Goal: Transaction & Acquisition: Purchase product/service

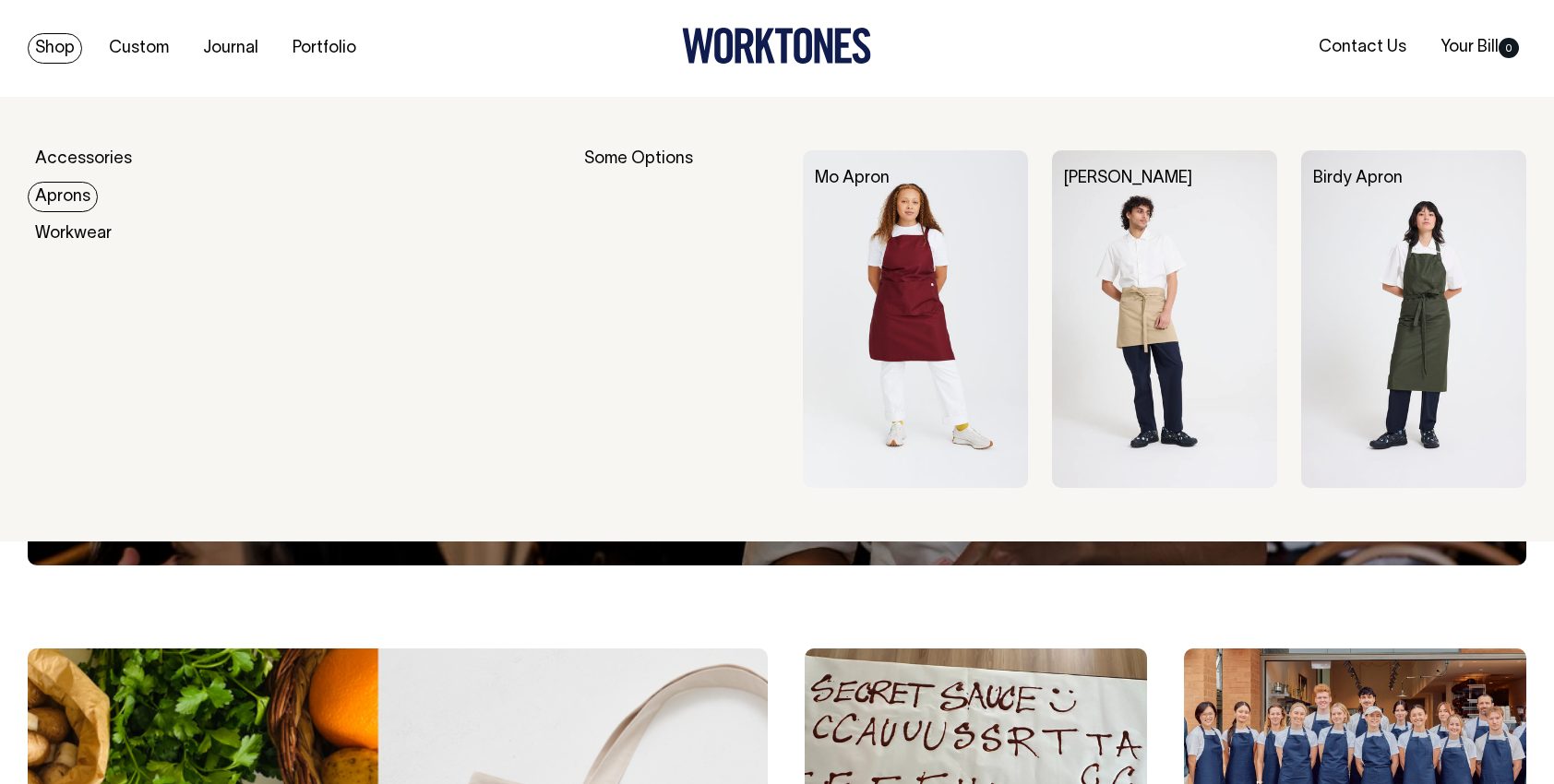
click at [62, 196] on link "Aprons" at bounding box center [63, 196] width 71 height 30
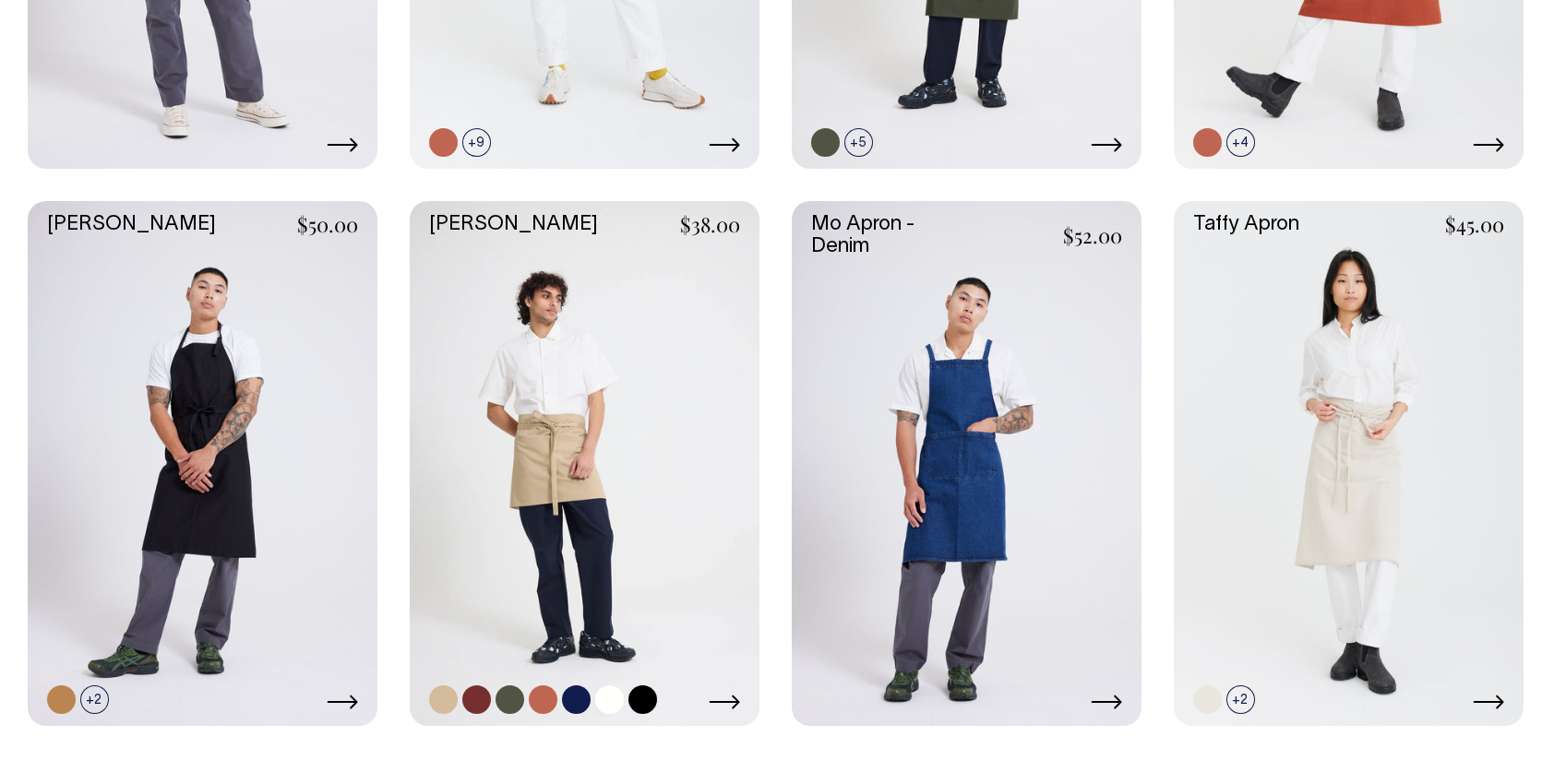
scroll to position [922, 0]
click at [442, 703] on link at bounding box center [444, 700] width 29 height 29
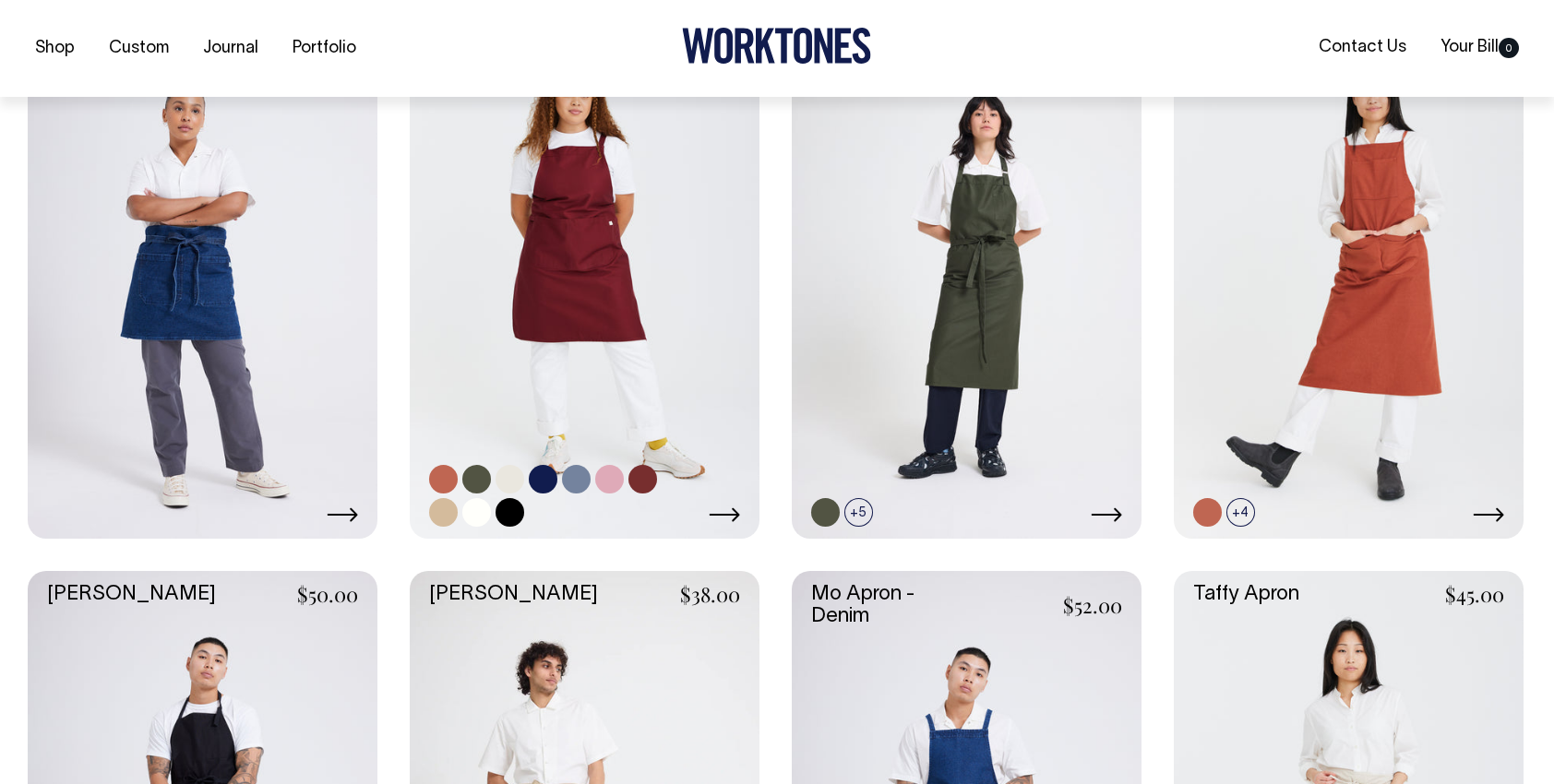
scroll to position [554, 0]
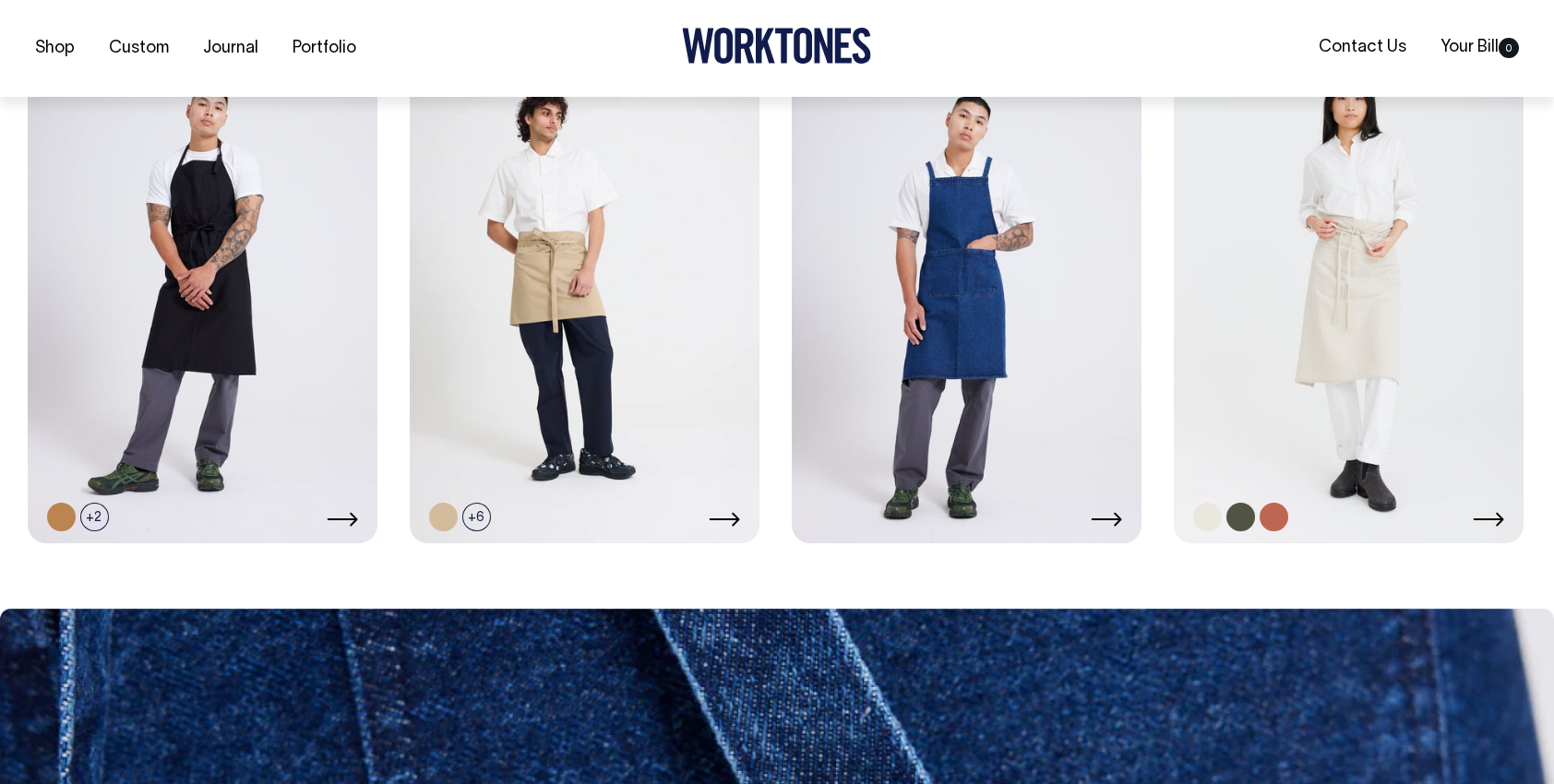
click at [1365, 329] on link at bounding box center [1349, 280] width 350 height 525
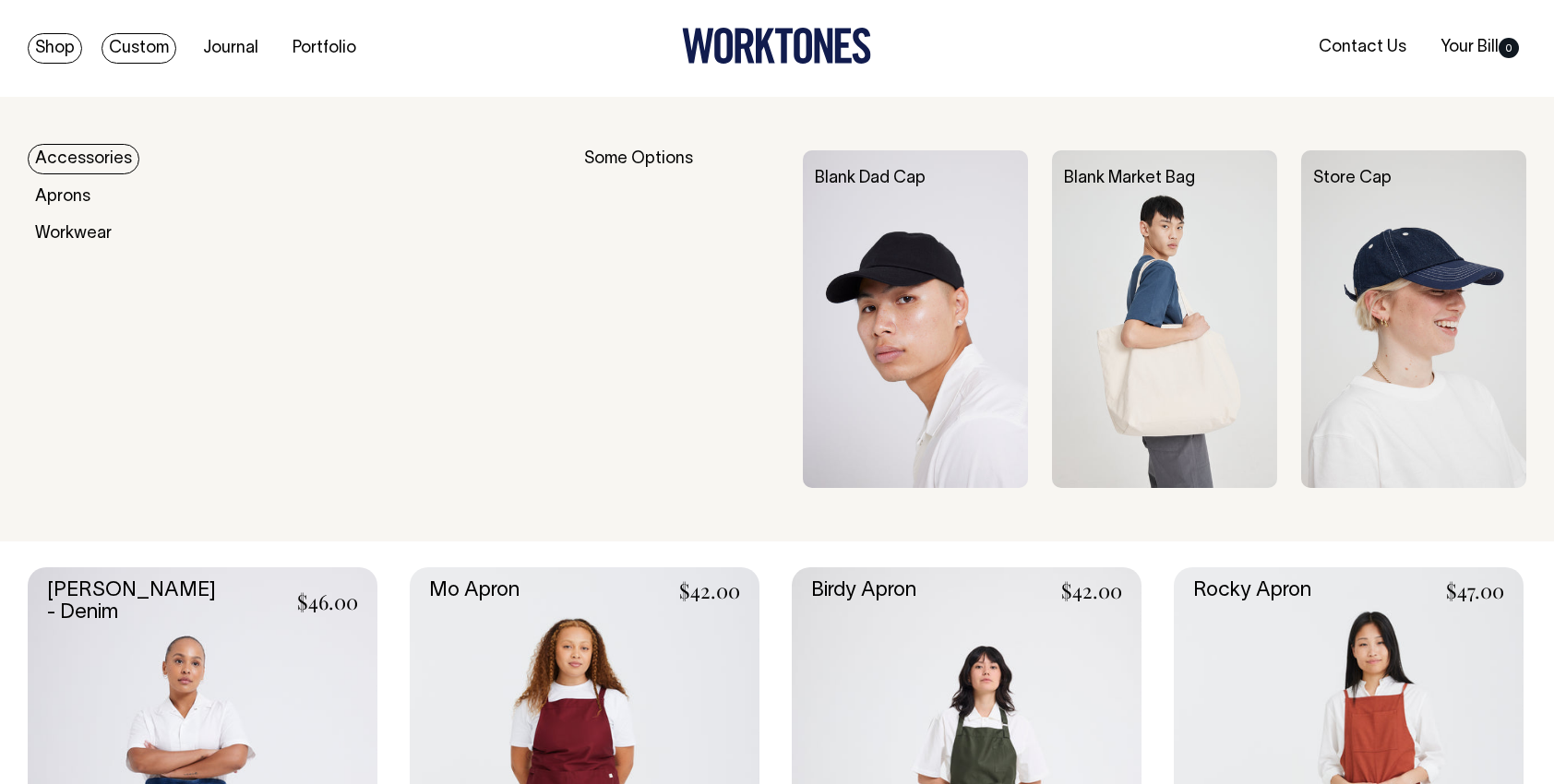
scroll to position [0, 0]
click at [30, 53] on link "Shop" at bounding box center [55, 47] width 54 height 30
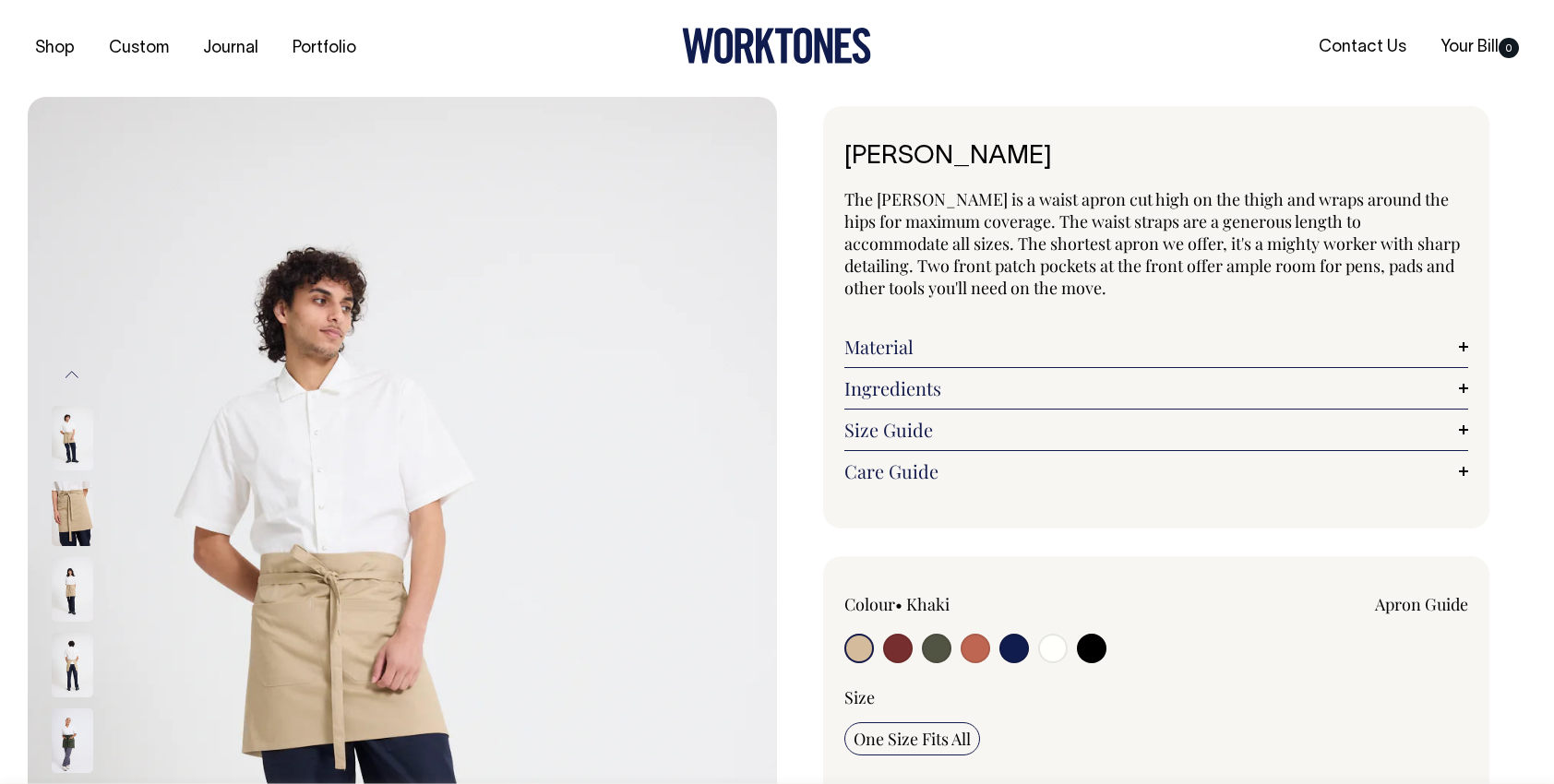
radio input "true"
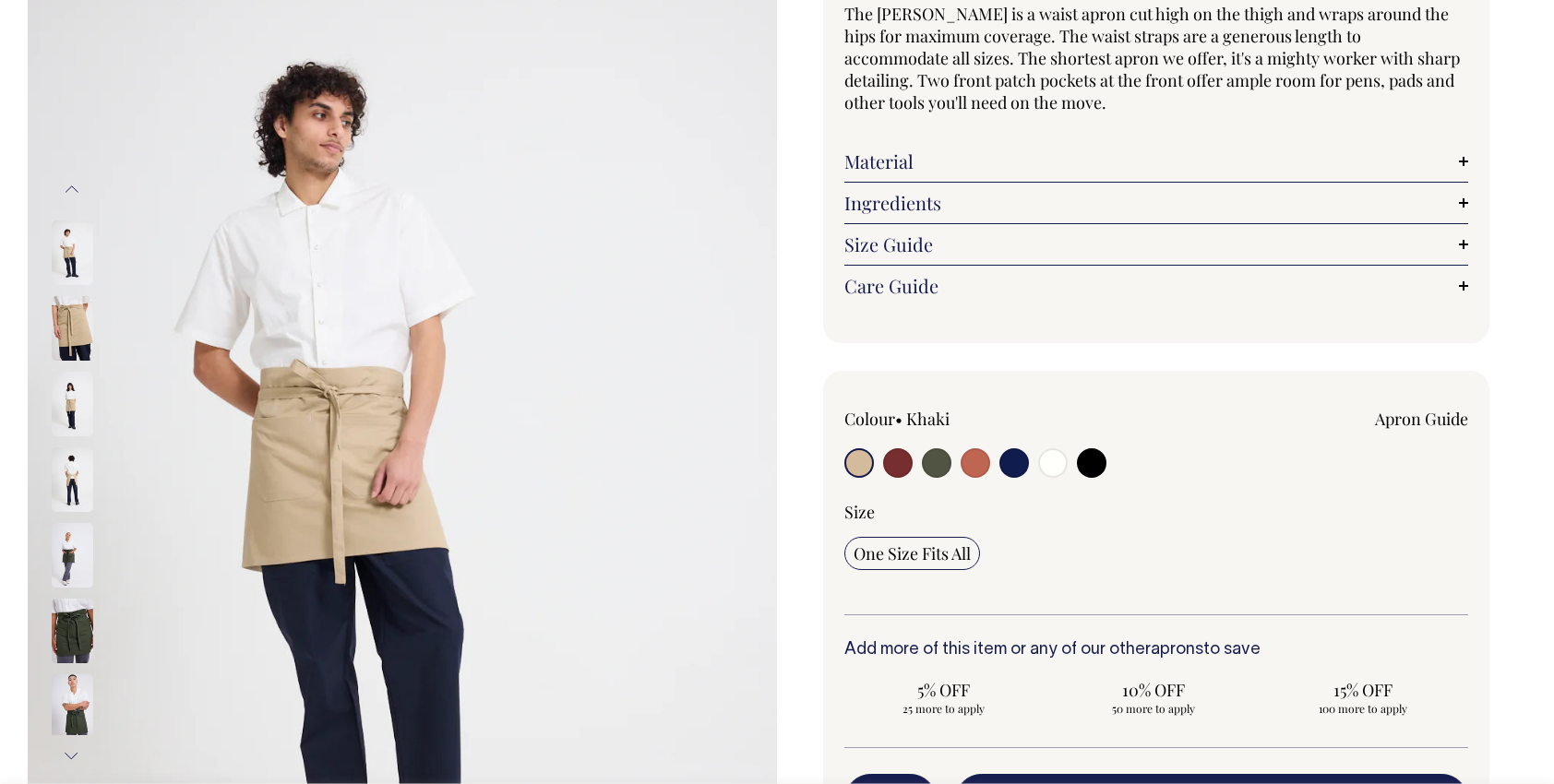
scroll to position [185, 0]
click at [1056, 461] on input "radio" at bounding box center [1053, 464] width 30 height 30
radio input "true"
select select "Off-White"
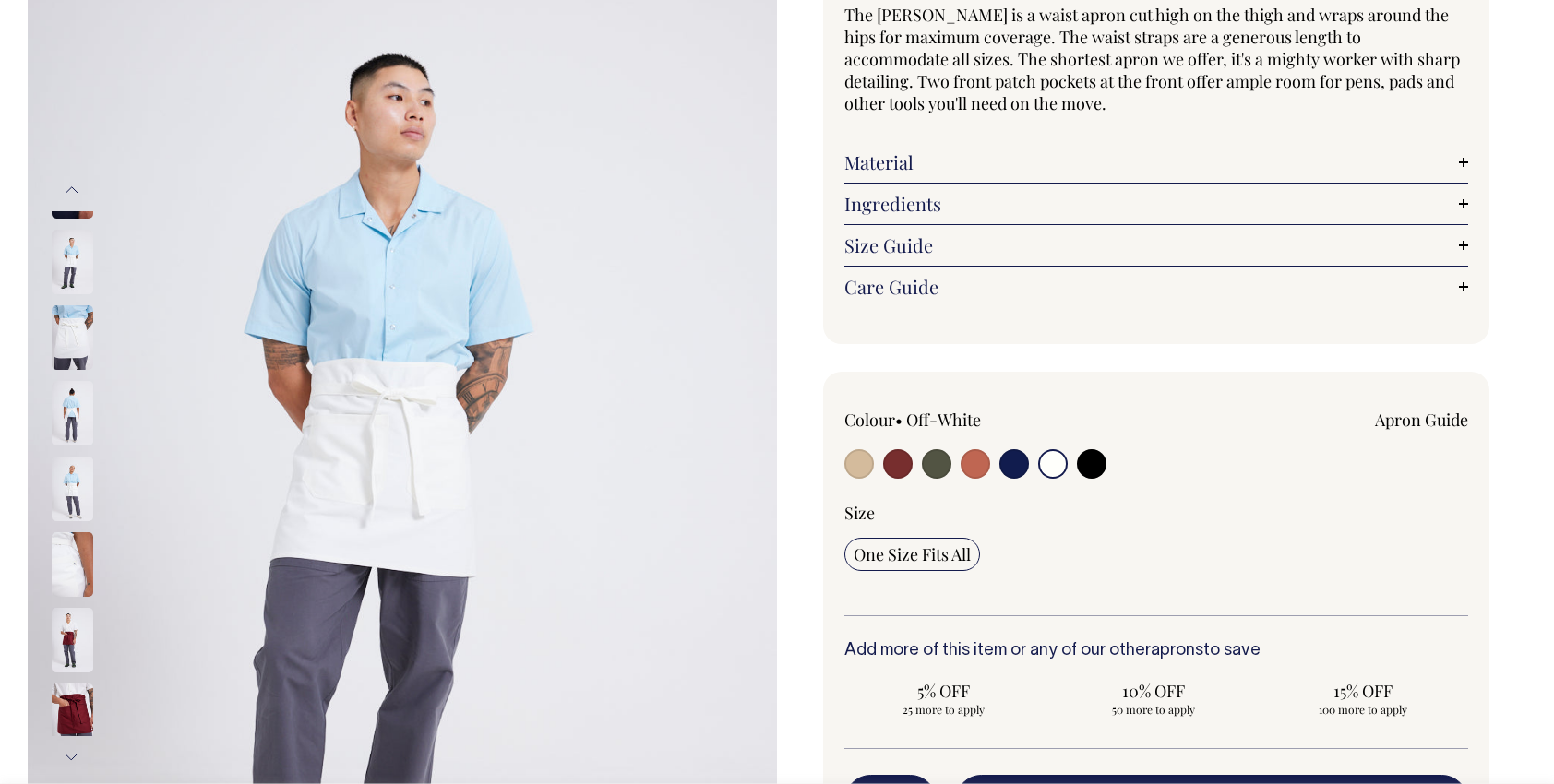
click at [849, 463] on input "radio" at bounding box center [859, 464] width 30 height 30
radio input "true"
select select "Khaki"
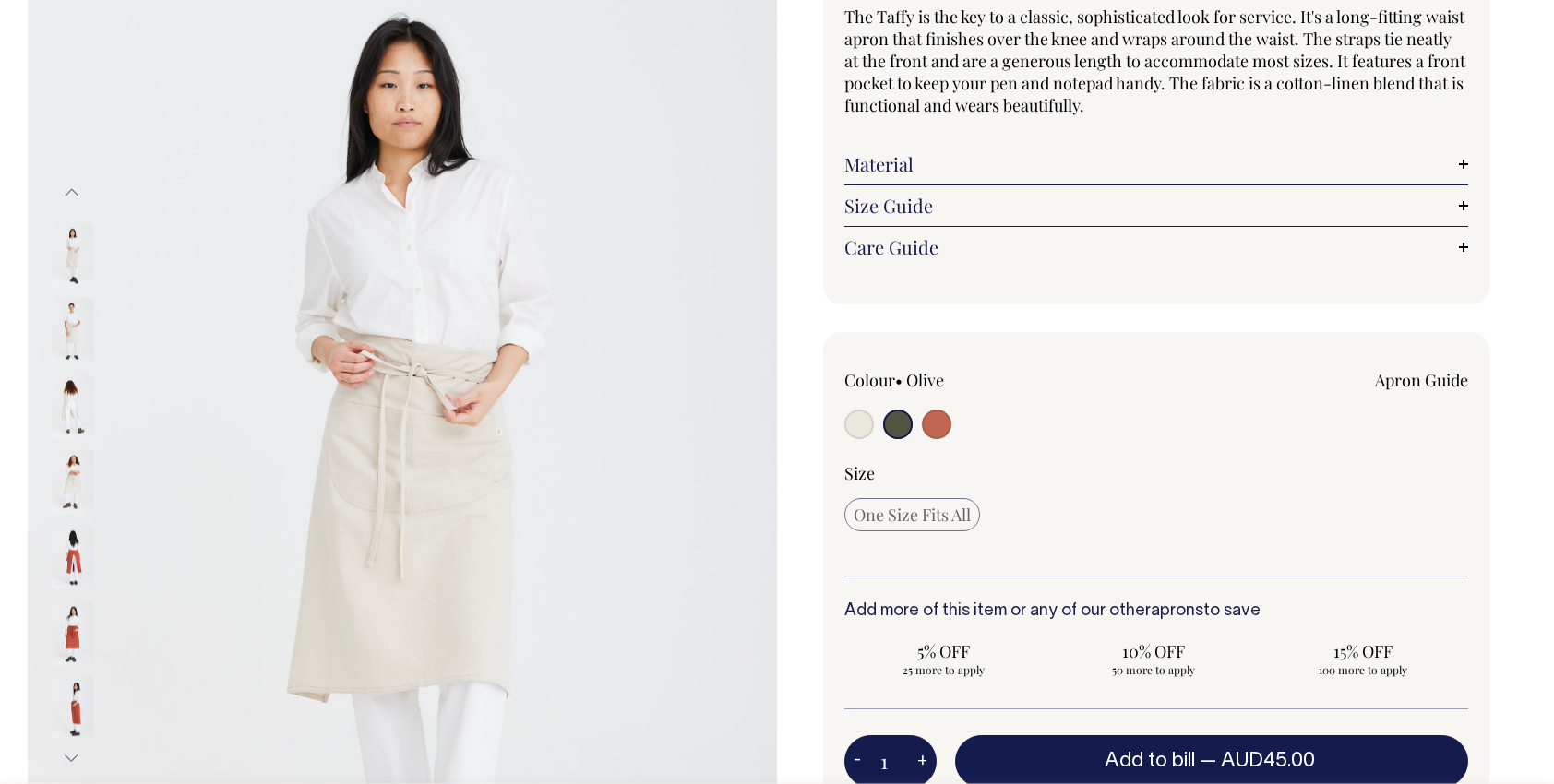
click at [857, 426] on input "radio" at bounding box center [859, 424] width 30 height 30
radio input "true"
radio input "false"
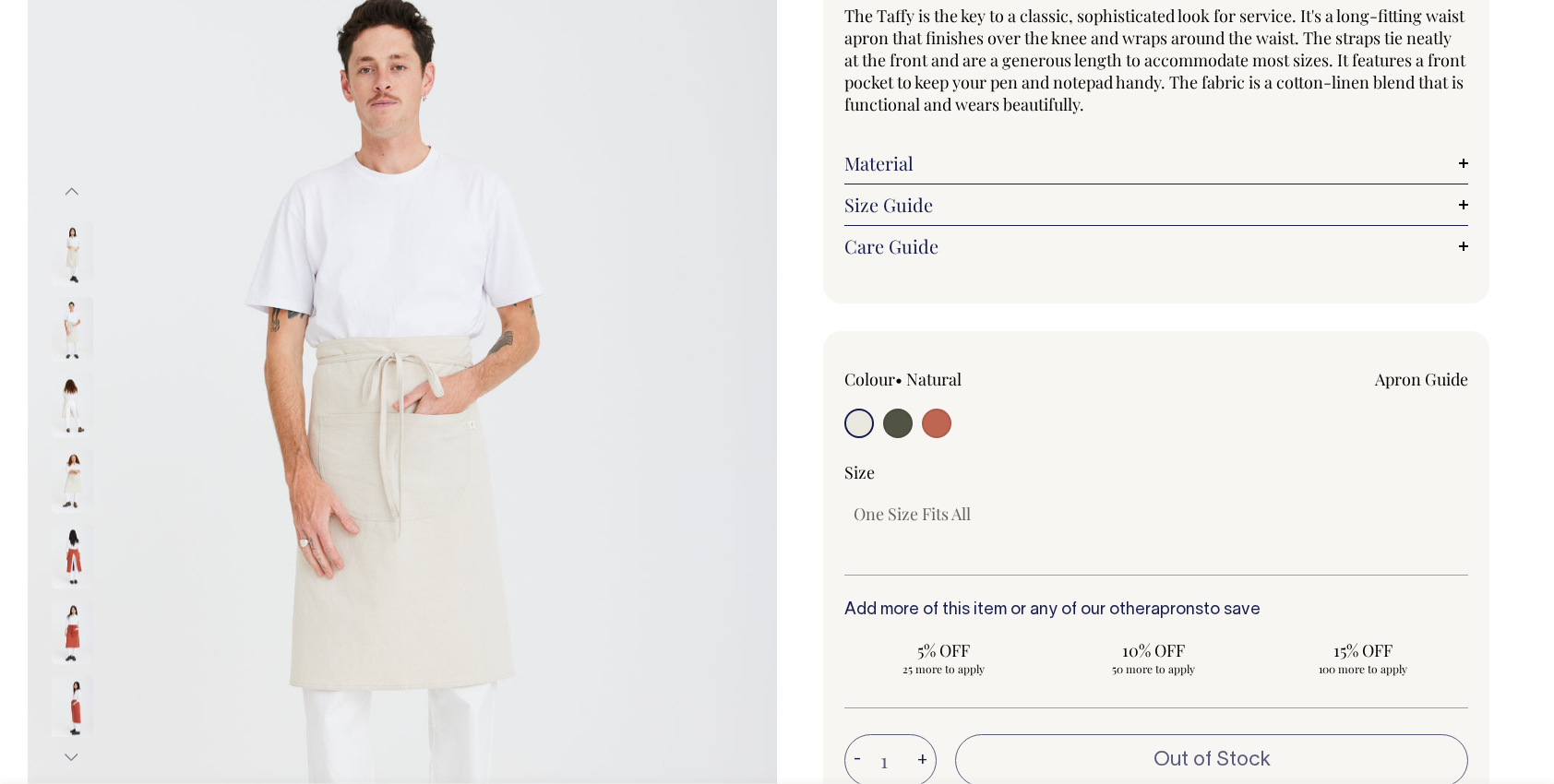
scroll to position [185, 0]
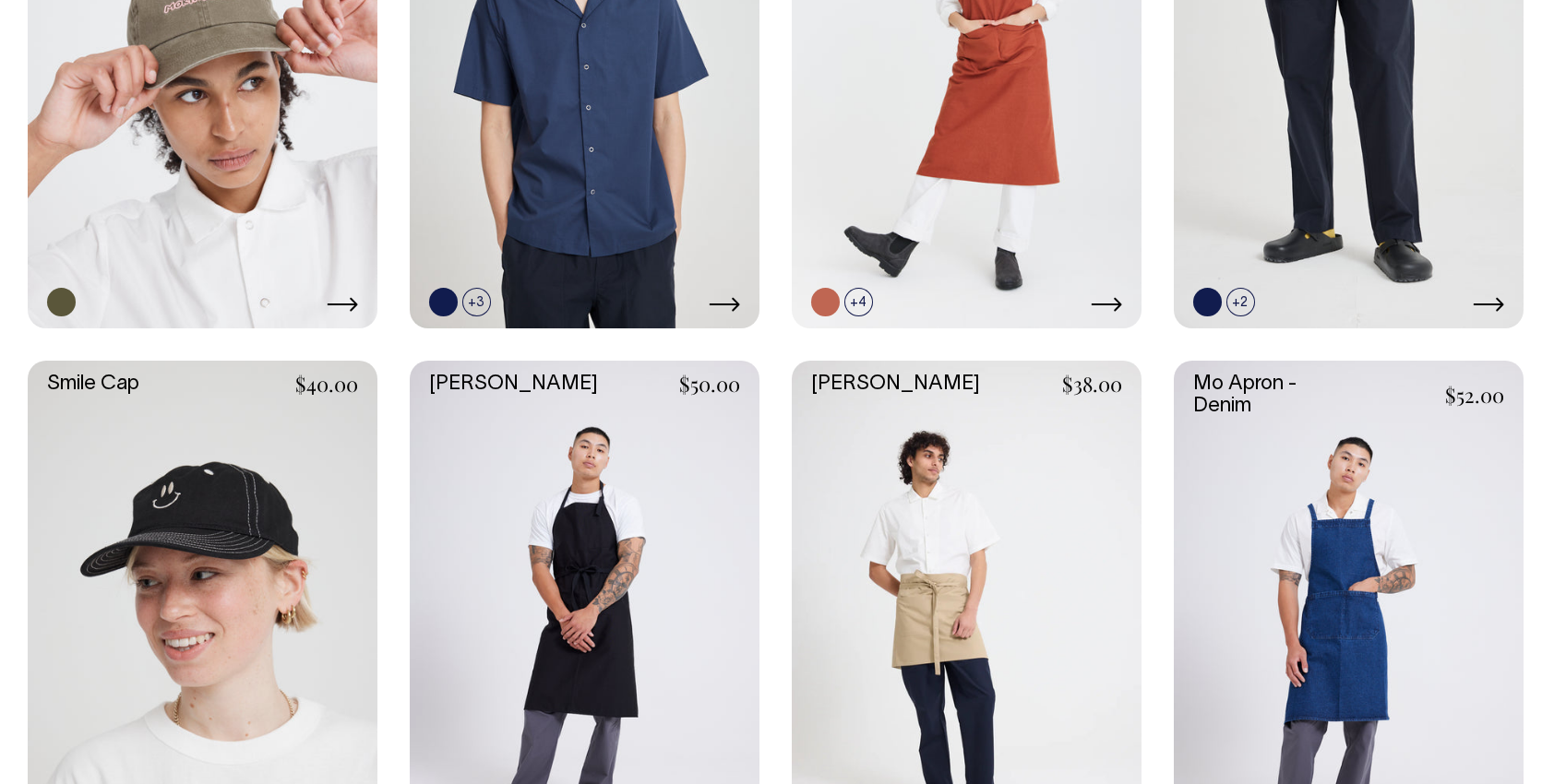
click at [998, 532] on link at bounding box center [967, 623] width 350 height 525
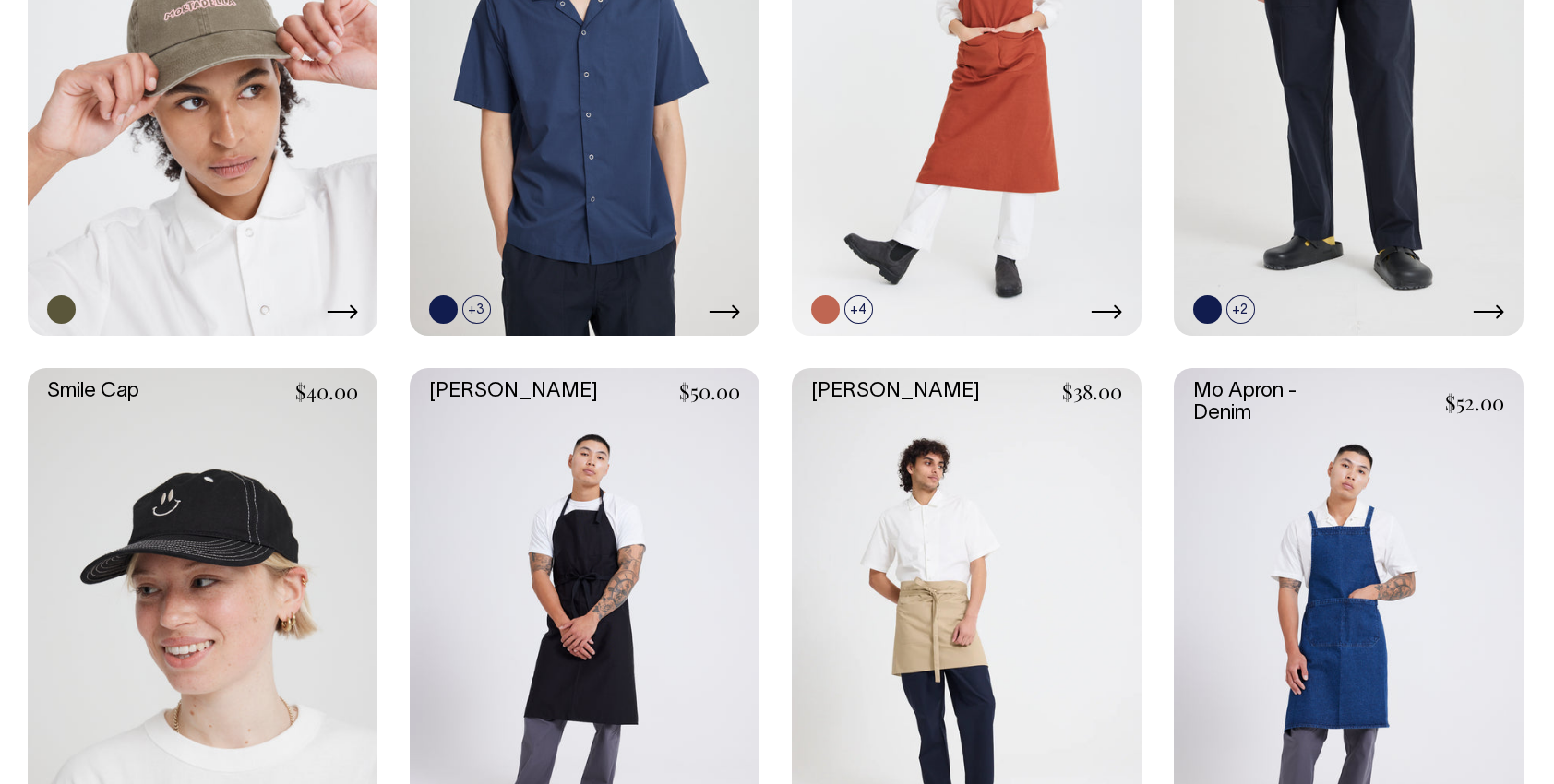
scroll to position [1845, 0]
